Goal: Check status

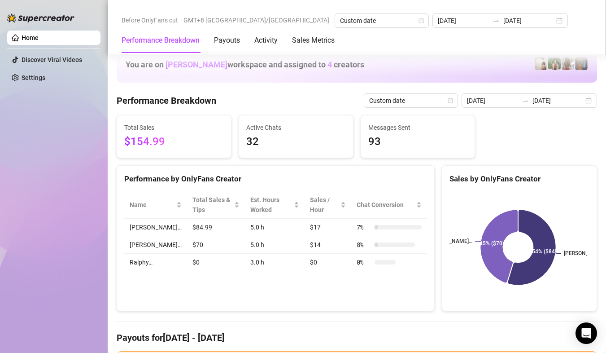
scroll to position [718, 0]
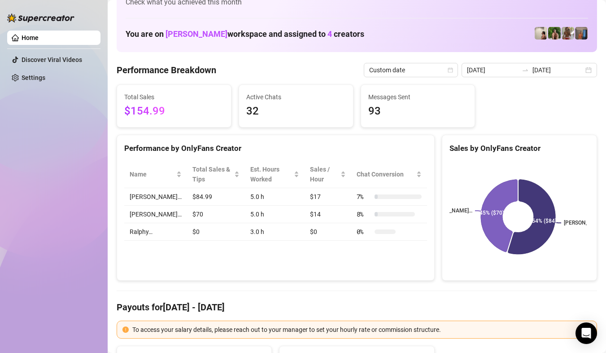
scroll to position [0, 0]
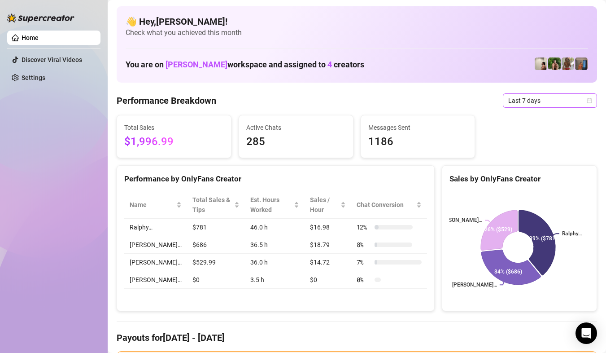
click at [587, 102] on icon "calendar" at bounding box center [589, 100] width 5 height 5
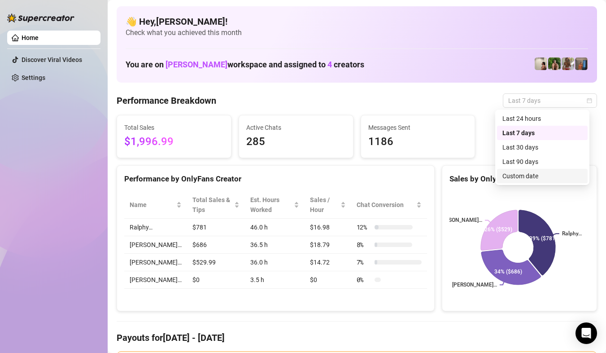
click at [545, 176] on div "Custom date" at bounding box center [542, 176] width 80 height 10
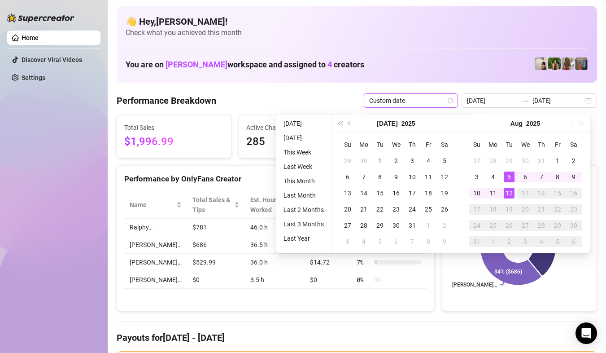
type input "[DATE]"
click at [507, 199] on td "12" at bounding box center [509, 193] width 16 height 16
click at [507, 196] on div "12" at bounding box center [509, 193] width 11 height 11
click at [507, 196] on rect at bounding box center [519, 247] width 138 height 112
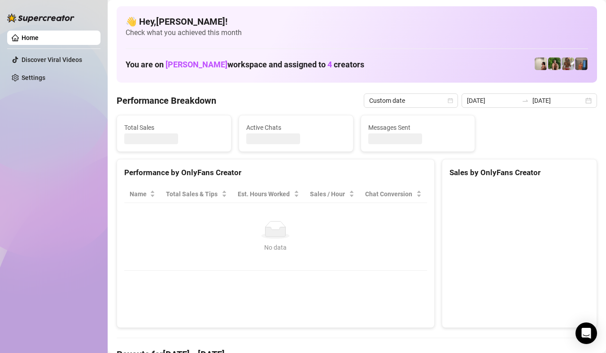
type input "[DATE]"
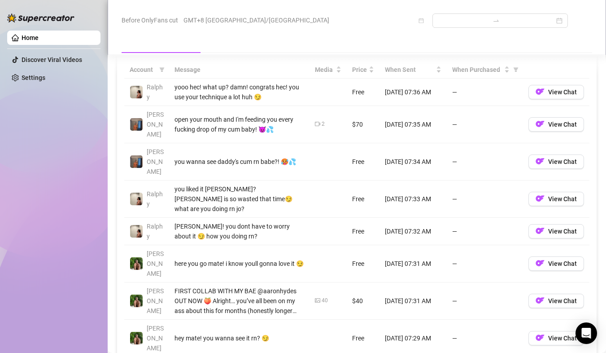
scroll to position [942, 0]
